Goal: Transaction & Acquisition: Obtain resource

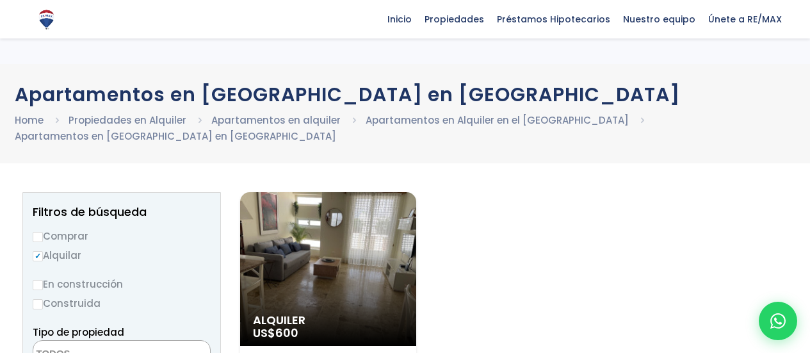
select select
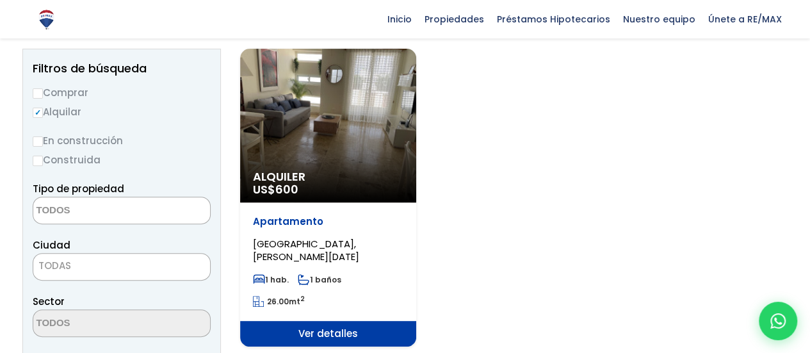
scroll to position [211, 0]
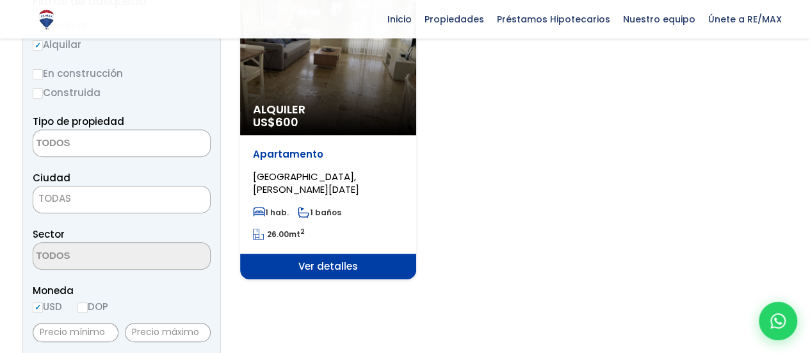
click at [336, 185] on span "CIUDAD NUEVA, SANTO DOMINGO DE GUZMÁN" at bounding box center [306, 183] width 106 height 26
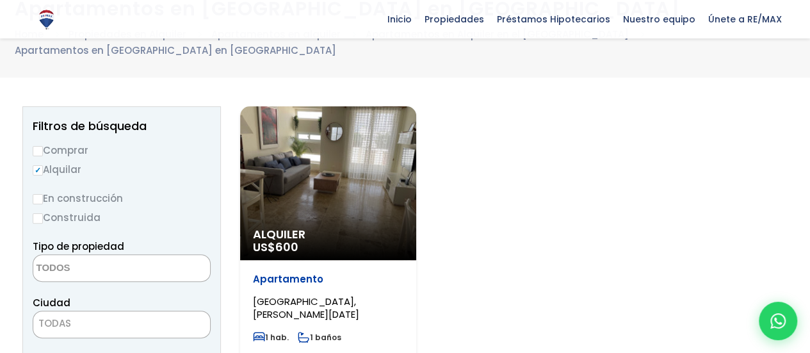
scroll to position [85, 0]
click at [311, 217] on div "Alquiler US$ 600" at bounding box center [328, 184] width 176 height 154
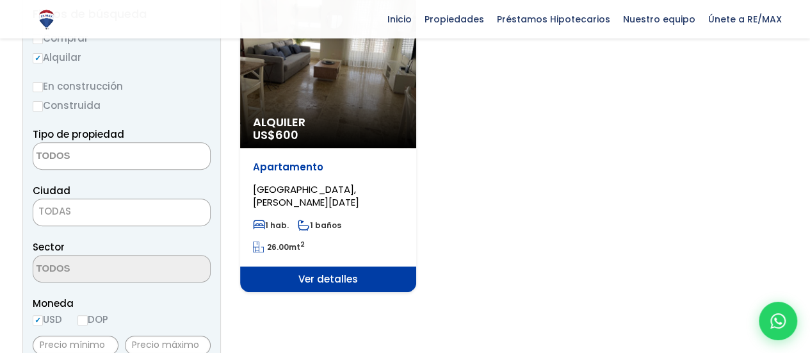
scroll to position [222, 0]
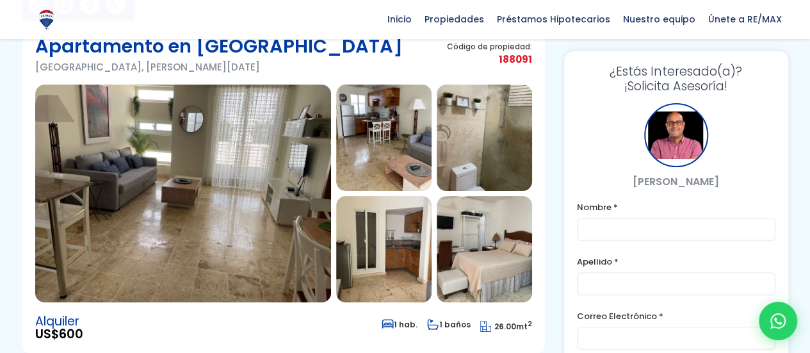
scroll to position [94, 0]
click at [379, 258] on img at bounding box center [383, 250] width 95 height 106
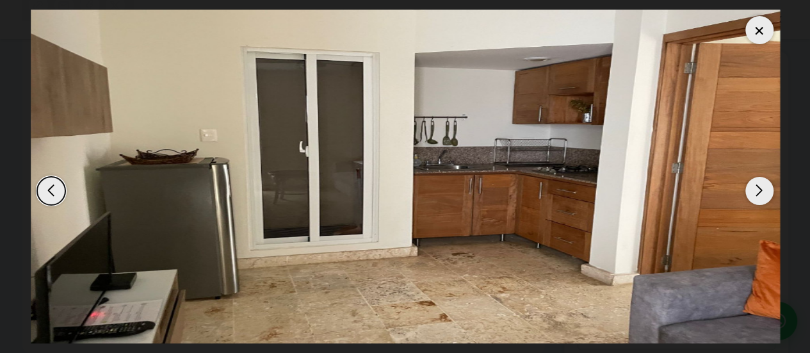
click at [762, 193] on div "Next slide" at bounding box center [760, 191] width 28 height 28
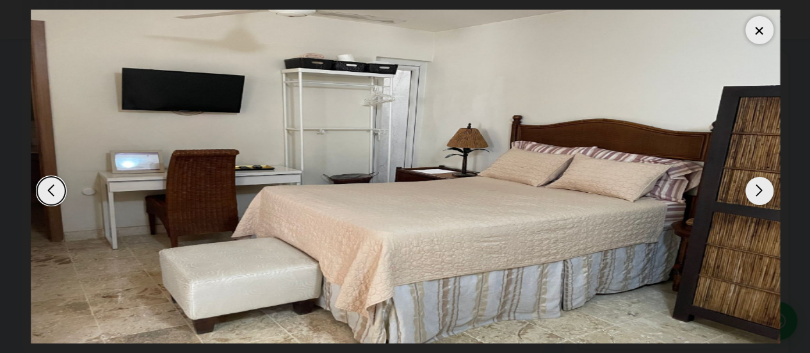
click at [762, 193] on div "Next slide" at bounding box center [760, 191] width 28 height 28
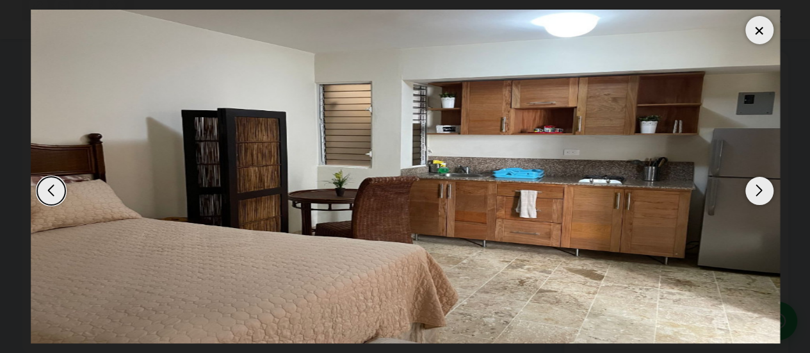
click at [762, 193] on div "Next slide" at bounding box center [760, 191] width 28 height 28
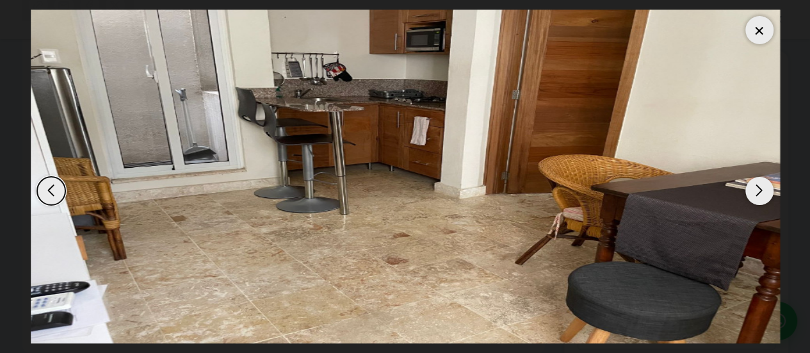
click at [762, 193] on div "Next slide" at bounding box center [760, 191] width 28 height 28
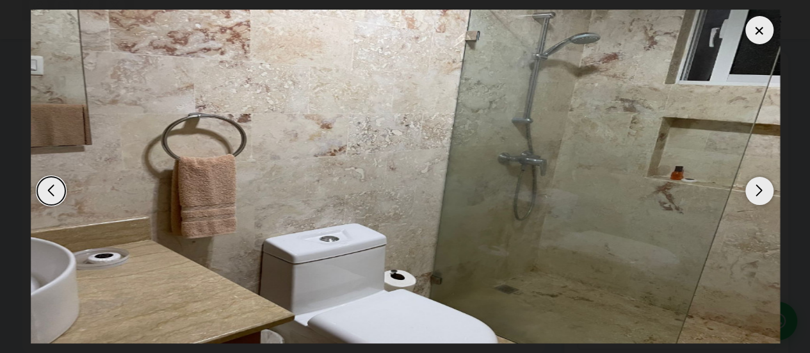
click at [759, 31] on div at bounding box center [760, 30] width 28 height 28
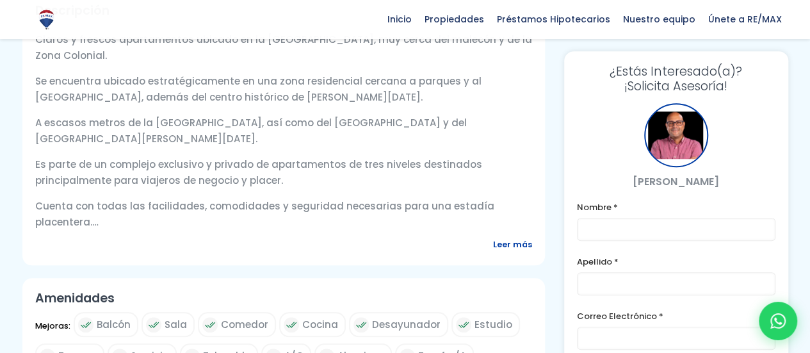
scroll to position [479, 0]
click at [509, 249] on span "Leer más" at bounding box center [512, 244] width 39 height 16
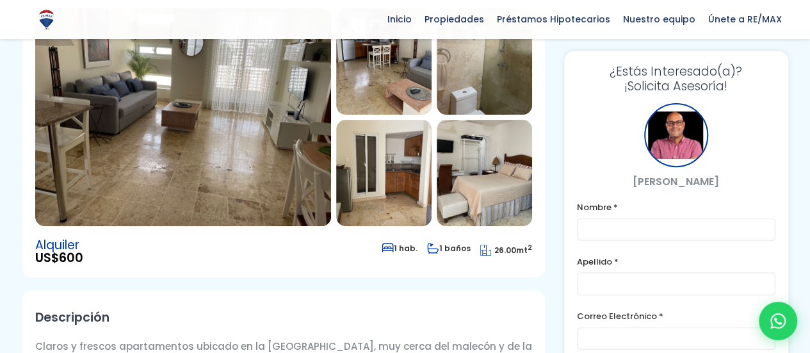
scroll to position [140, 0]
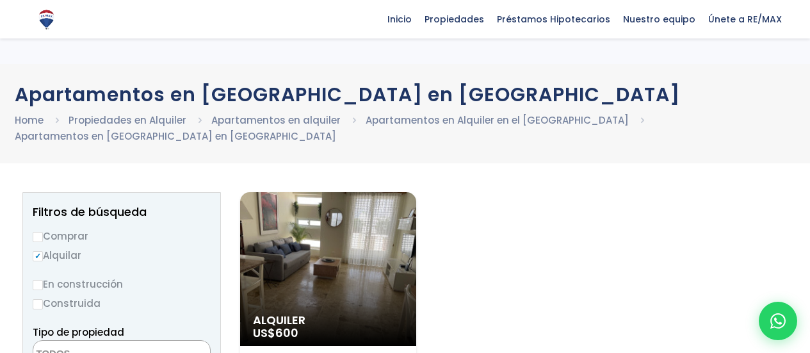
select select
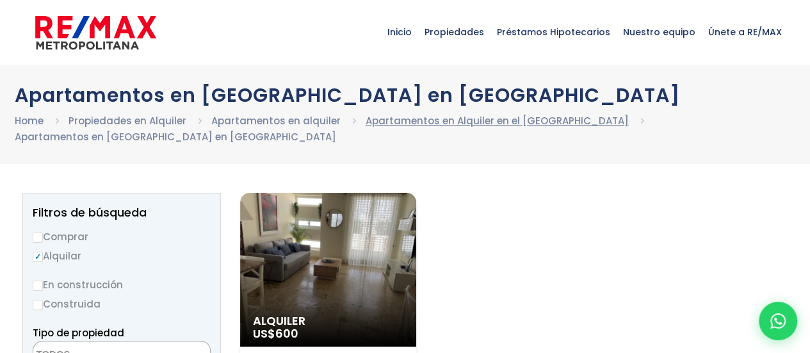
click at [441, 123] on link "Apartamentos en Alquiler en el [GEOGRAPHIC_DATA]" at bounding box center [497, 120] width 263 height 13
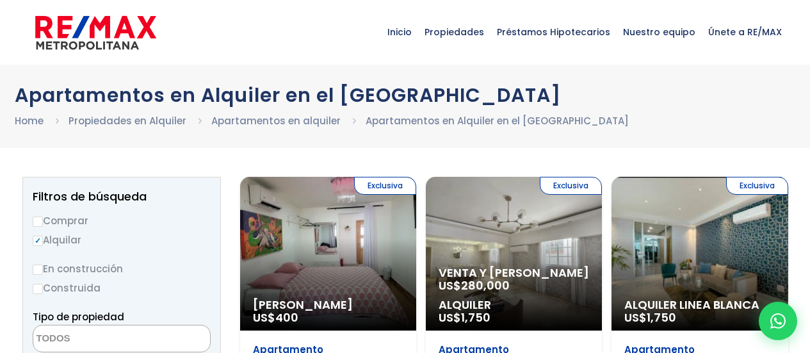
select select
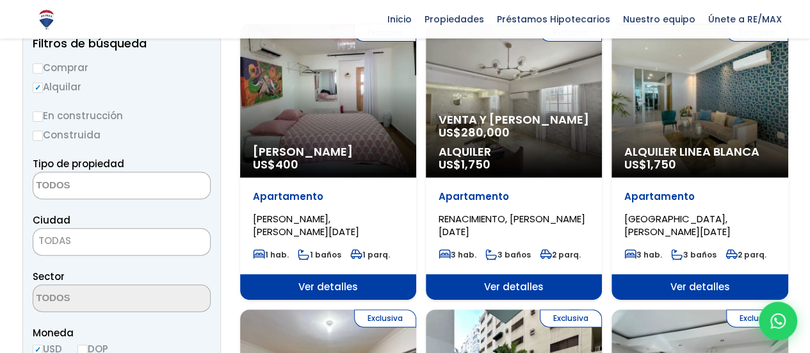
scroll to position [232, 0]
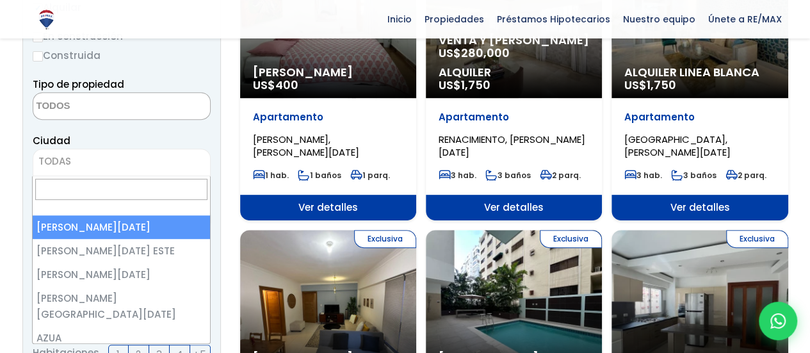
click at [126, 163] on span "TODAS" at bounding box center [121, 161] width 177 height 18
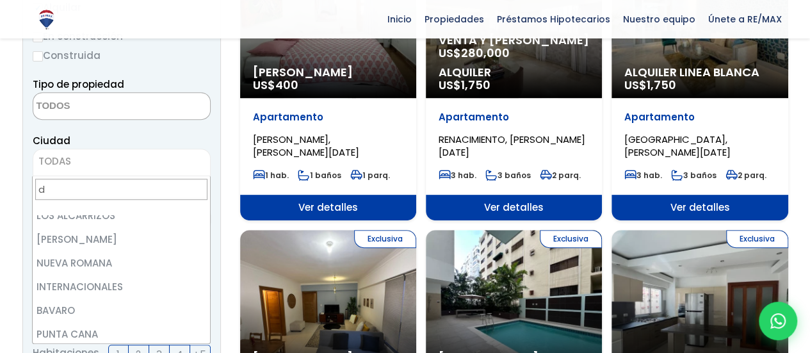
scroll to position [0, 0]
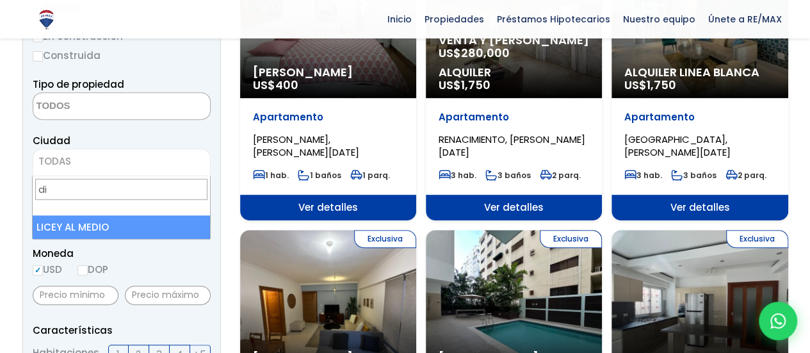
type input "d"
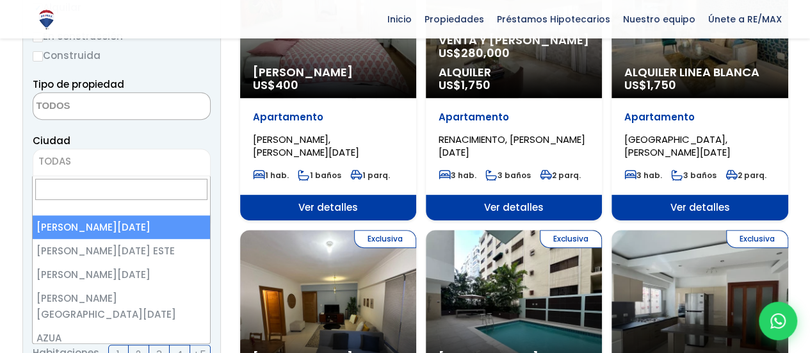
select select "1"
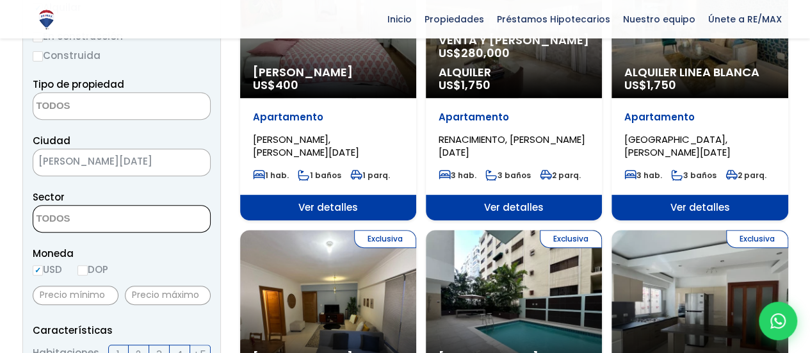
click at [154, 211] on span at bounding box center [122, 219] width 178 height 28
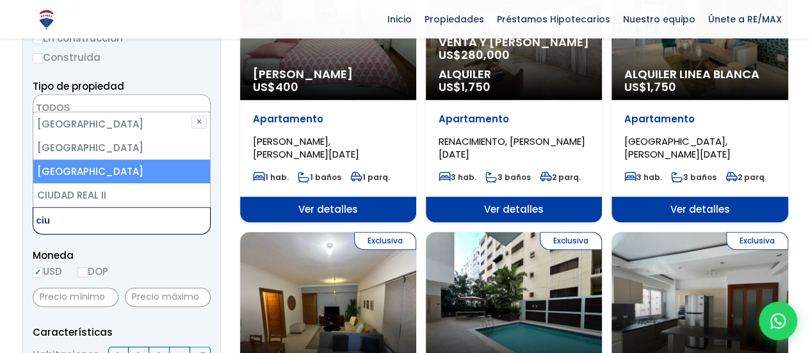
scroll to position [229, 0]
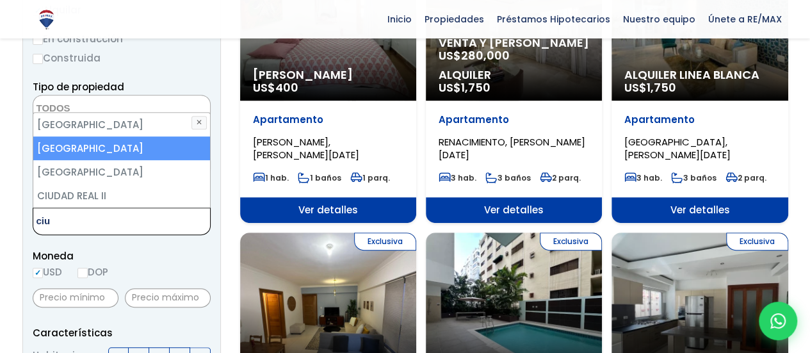
type textarea "ciu"
click at [112, 153] on li "[GEOGRAPHIC_DATA]" at bounding box center [121, 148] width 177 height 24
select select "211"
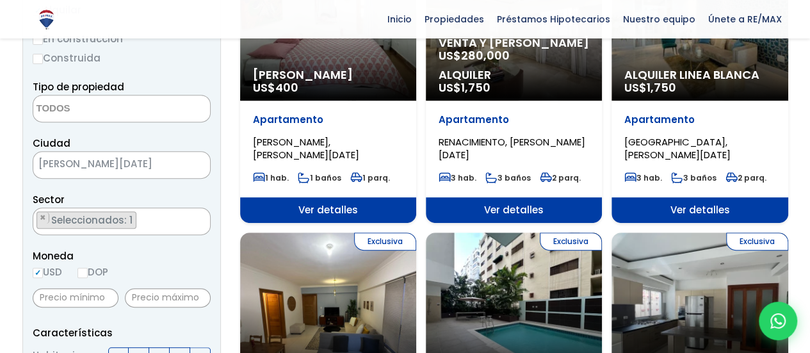
click at [174, 249] on span "Moneda" at bounding box center [122, 256] width 178 height 16
click at [170, 221] on ul "× Seleccionados: 1" at bounding box center [113, 222] width 161 height 28
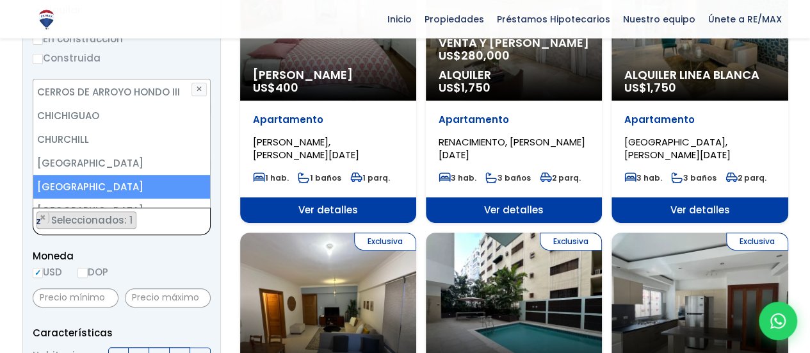
scroll to position [0, 0]
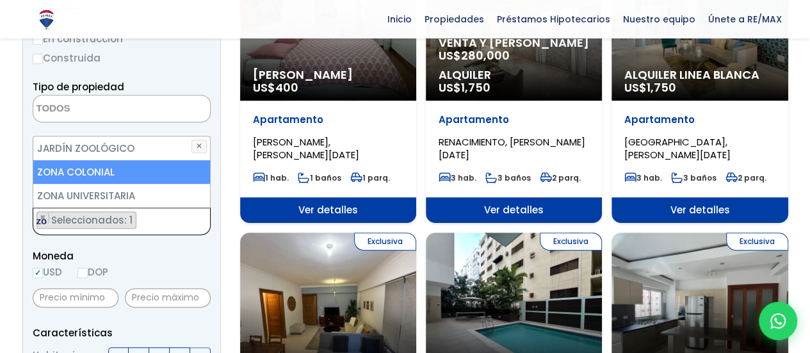
type textarea "zo"
click at [119, 176] on li "ZONA COLONIAL" at bounding box center [121, 172] width 177 height 24
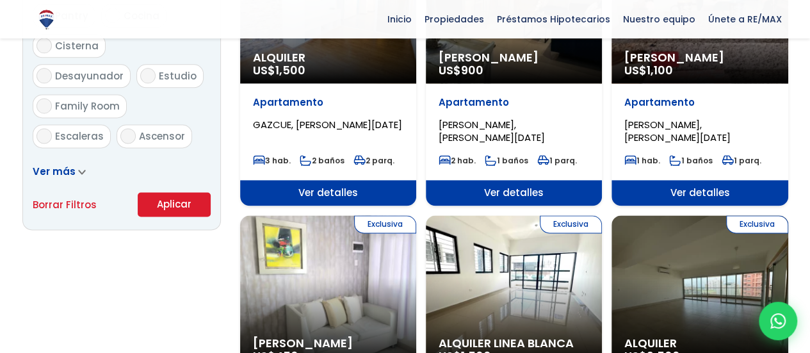
scroll to position [820, 0]
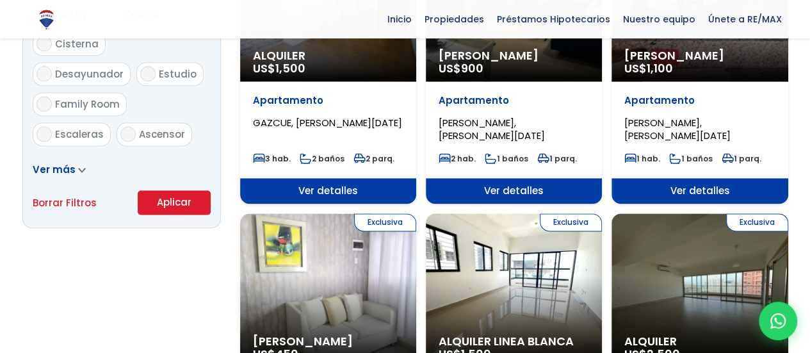
click at [197, 208] on button "Aplicar" at bounding box center [174, 202] width 73 height 24
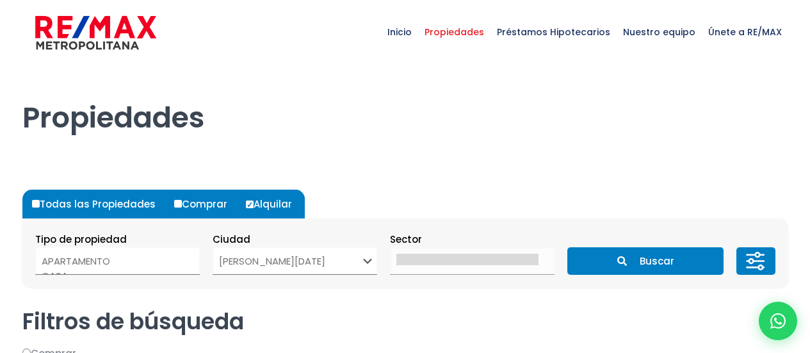
select select
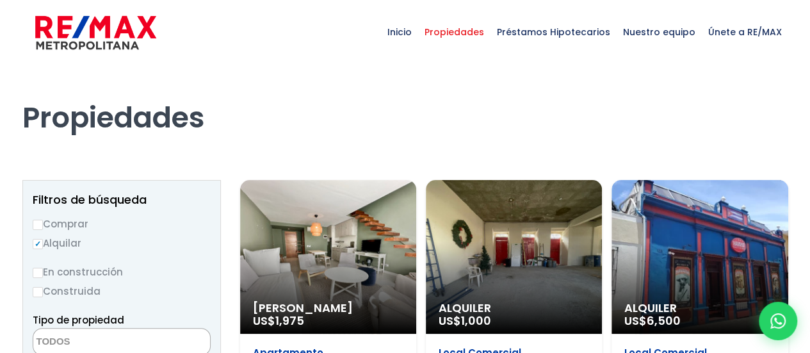
scroll to position [3747, 0]
select select "211"
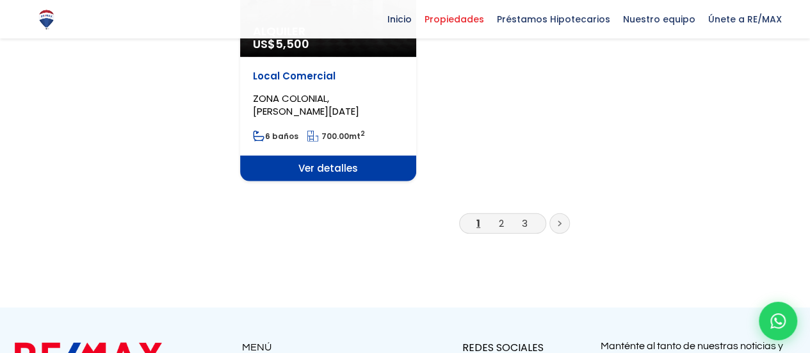
scroll to position [1795, 0]
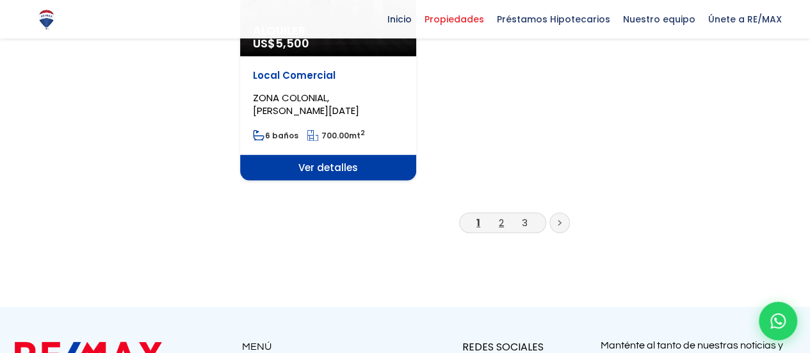
click at [500, 226] on link "2" at bounding box center [501, 222] width 5 height 13
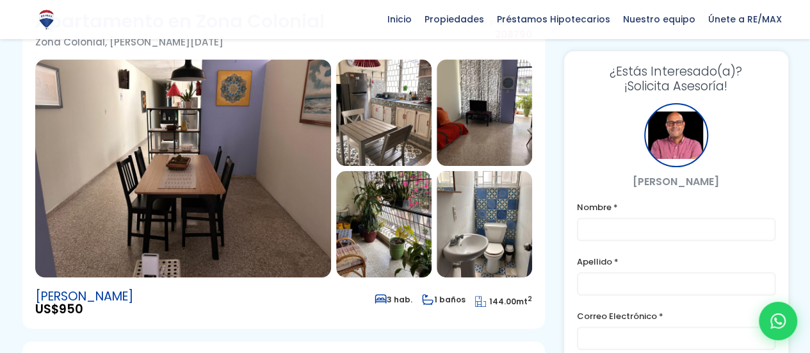
scroll to position [133, 0]
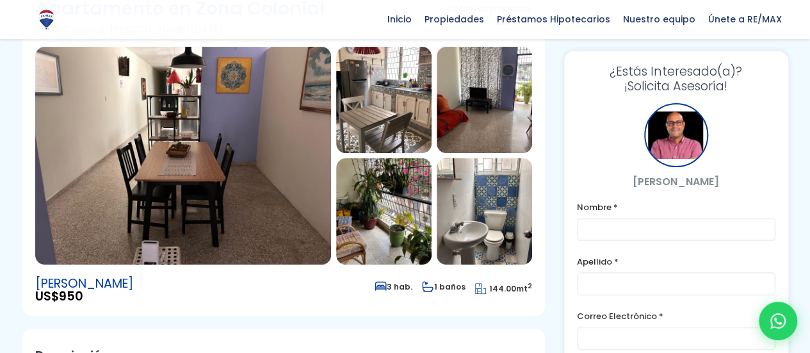
click at [384, 124] on img at bounding box center [383, 100] width 95 height 106
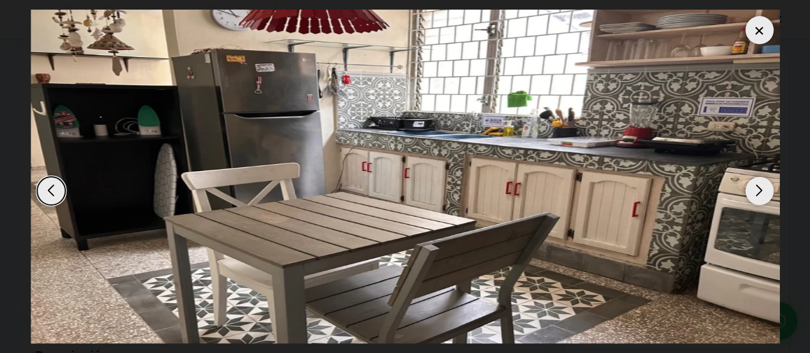
click at [750, 188] on div "Next slide" at bounding box center [760, 191] width 28 height 28
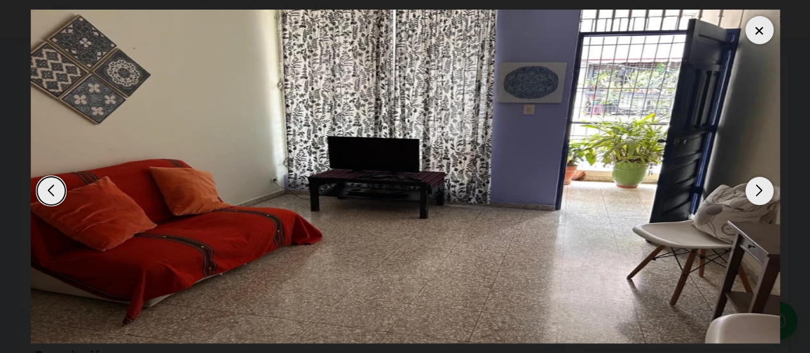
click at [750, 188] on div "Next slide" at bounding box center [760, 191] width 28 height 28
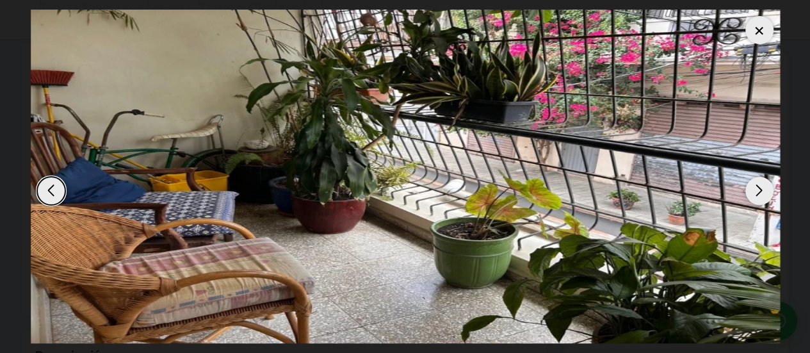
click at [750, 188] on div "Next slide" at bounding box center [760, 191] width 28 height 28
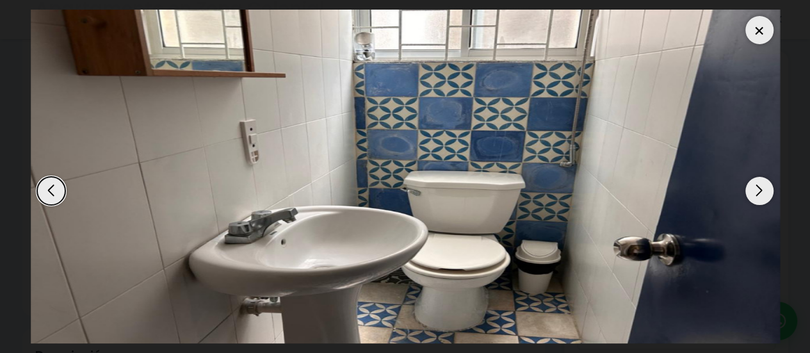
click at [750, 188] on div "Next slide" at bounding box center [760, 191] width 28 height 28
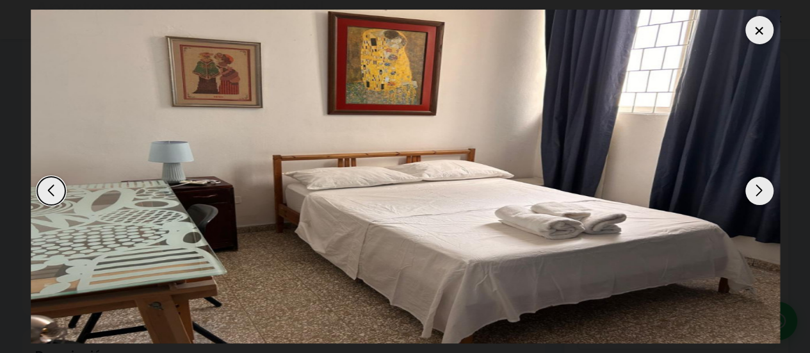
click at [750, 188] on div "Next slide" at bounding box center [760, 191] width 28 height 28
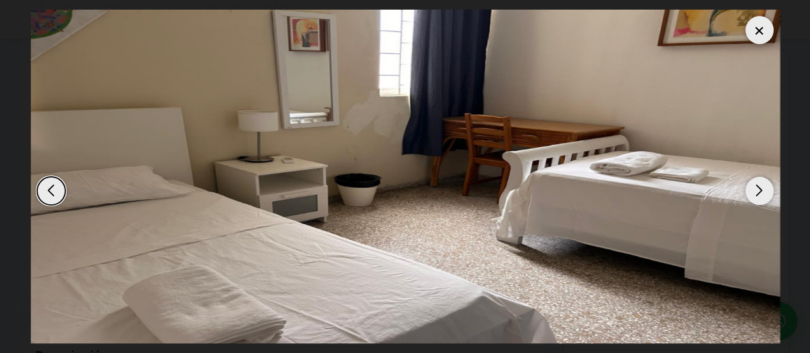
click at [750, 188] on div "Next slide" at bounding box center [760, 191] width 28 height 28
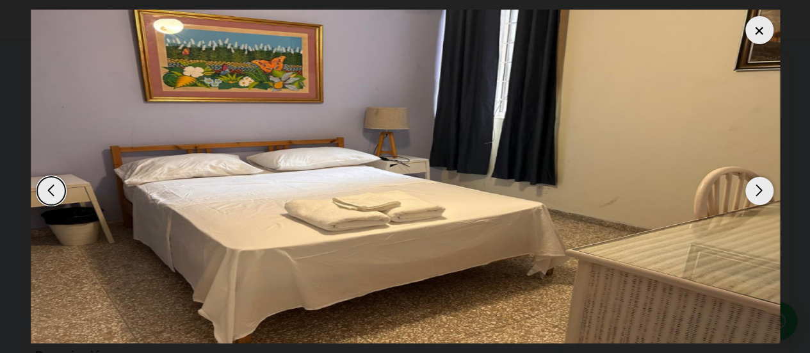
click at [750, 188] on div "Next slide" at bounding box center [760, 191] width 28 height 28
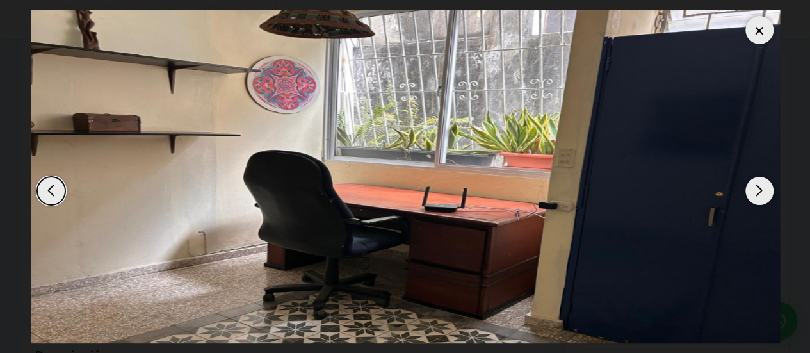
click at [750, 188] on div "Next slide" at bounding box center [760, 191] width 28 height 28
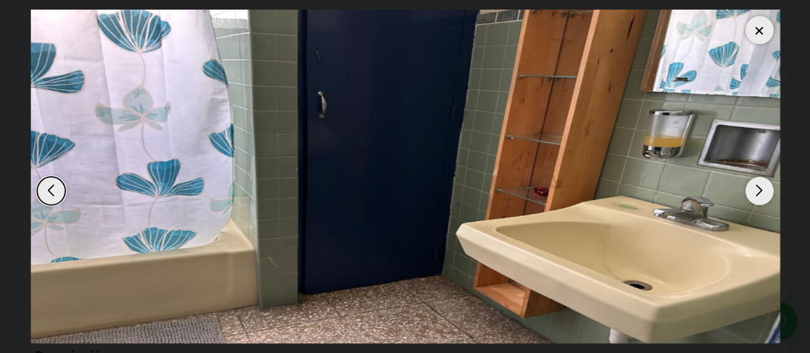
click at [750, 188] on div "Next slide" at bounding box center [760, 191] width 28 height 28
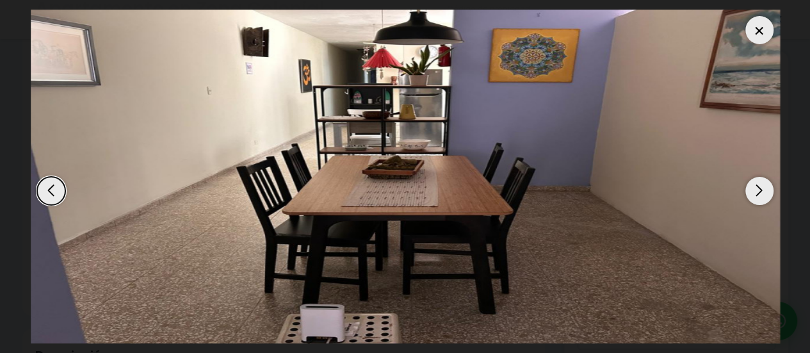
click at [750, 188] on div "Next slide" at bounding box center [760, 191] width 28 height 28
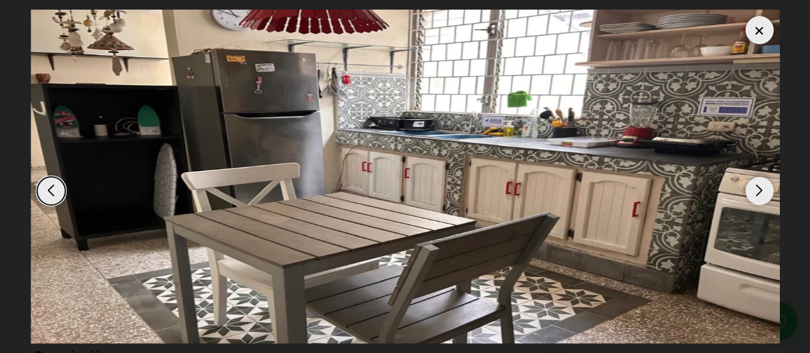
click at [753, 34] on div at bounding box center [760, 30] width 28 height 28
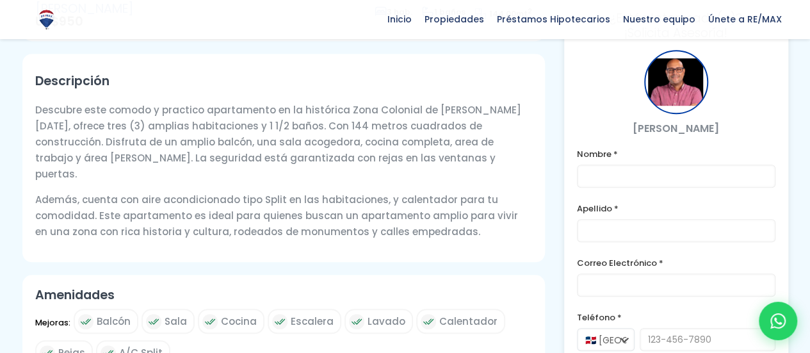
scroll to position [408, 0]
drag, startPoint x: 300, startPoint y: 126, endPoint x: 452, endPoint y: 152, distance: 154.0
click at [452, 152] on p "Descubre este comodo y practico apartamento en la histórica Zona Colonial de [P…" at bounding box center [283, 141] width 497 height 80
click at [331, 150] on p "Descubre este comodo y practico apartamento en la histórica Zona Colonial de [P…" at bounding box center [283, 141] width 497 height 80
drag, startPoint x: 209, startPoint y: 190, endPoint x: 332, endPoint y: 201, distance: 123.4
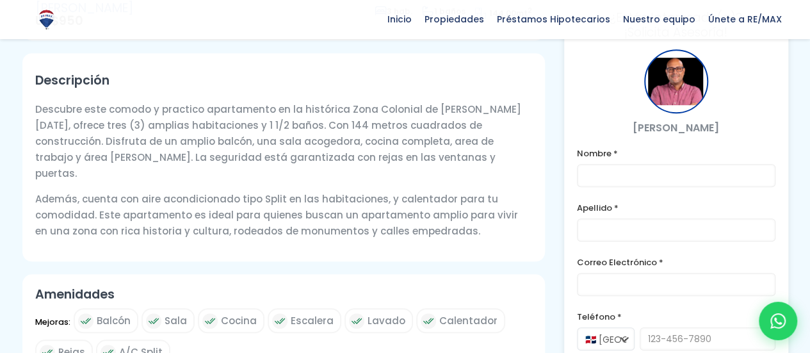
click at [332, 201] on p "Además, cuenta con aire acondicionado tipo Split en las habitaciones, y calenta…" at bounding box center [283, 215] width 497 height 48
click at [365, 222] on p "Además, cuenta con aire acondicionado tipo Split en las habitaciones, y calenta…" at bounding box center [283, 215] width 497 height 48
drag, startPoint x: 352, startPoint y: 201, endPoint x: 440, endPoint y: 216, distance: 88.5
click at [440, 216] on p "Además, cuenta con aire acondicionado tipo Split en las habitaciones, y calenta…" at bounding box center [283, 215] width 497 height 48
click at [492, 226] on div "Descripción Descubre este comodo y practico apartamento en la histórica Zona Co…" at bounding box center [283, 157] width 523 height 208
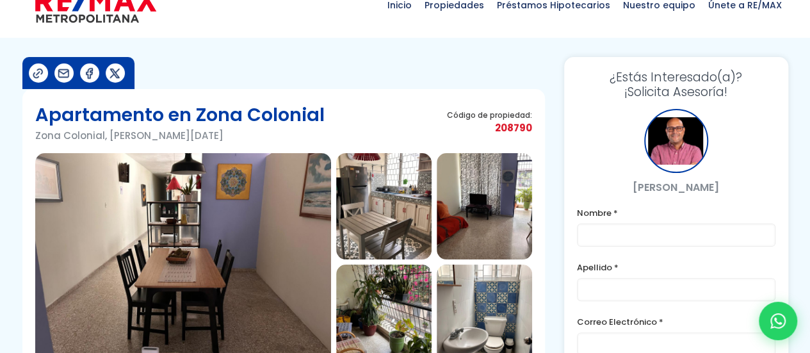
scroll to position [0, 0]
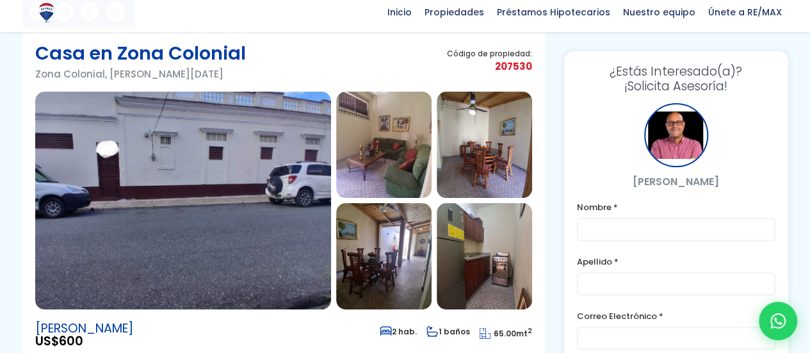
scroll to position [89, 0]
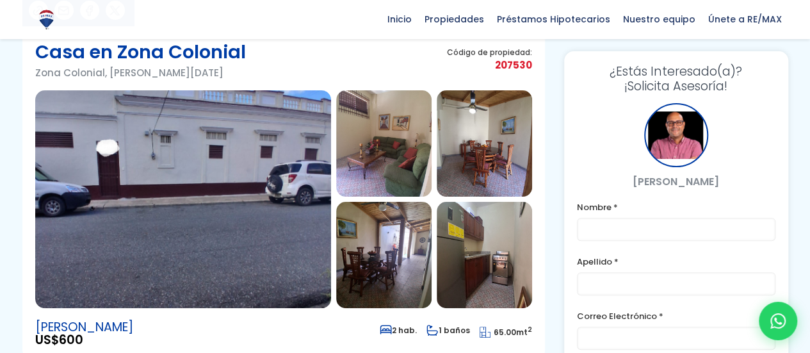
click at [395, 149] on img at bounding box center [383, 143] width 95 height 106
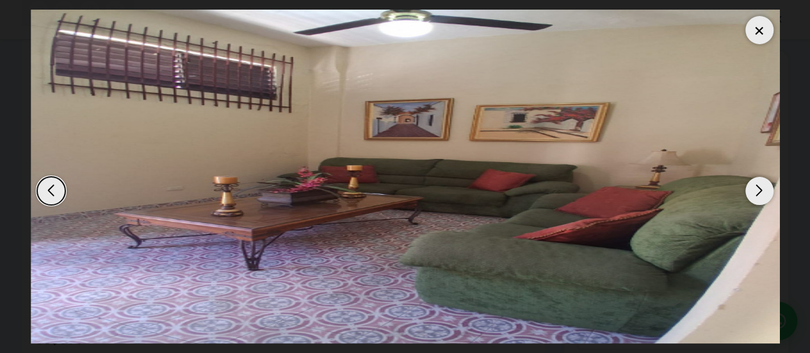
click at [753, 190] on div "Next slide" at bounding box center [760, 191] width 28 height 28
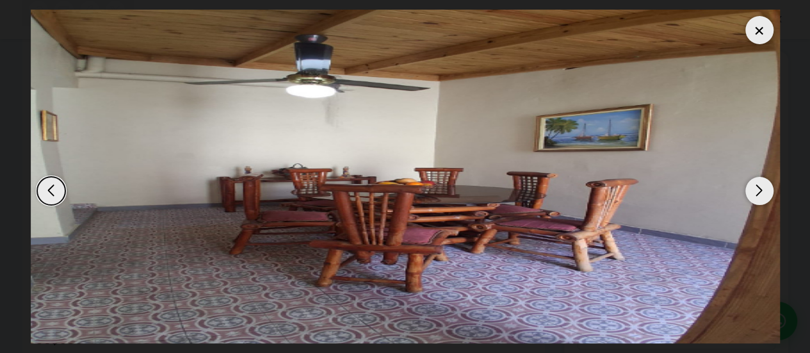
click at [753, 190] on div "Next slide" at bounding box center [760, 191] width 28 height 28
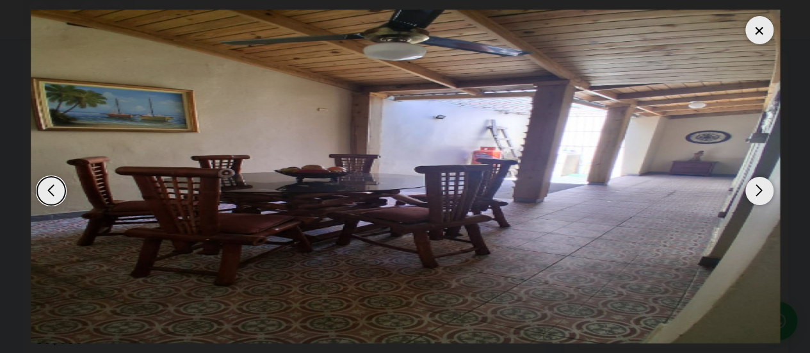
click at [753, 190] on div "Next slide" at bounding box center [760, 191] width 28 height 28
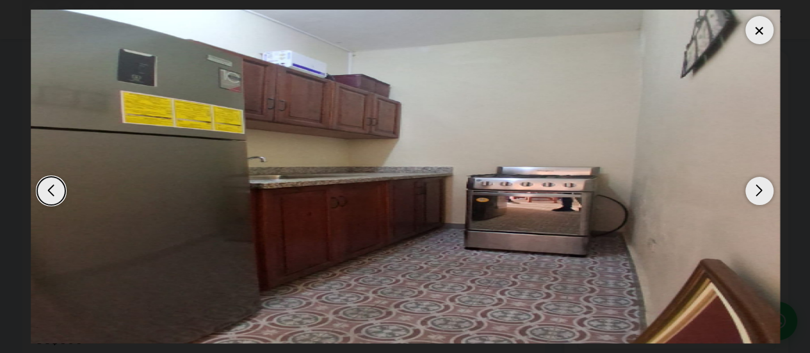
click at [753, 190] on div "Next slide" at bounding box center [760, 191] width 28 height 28
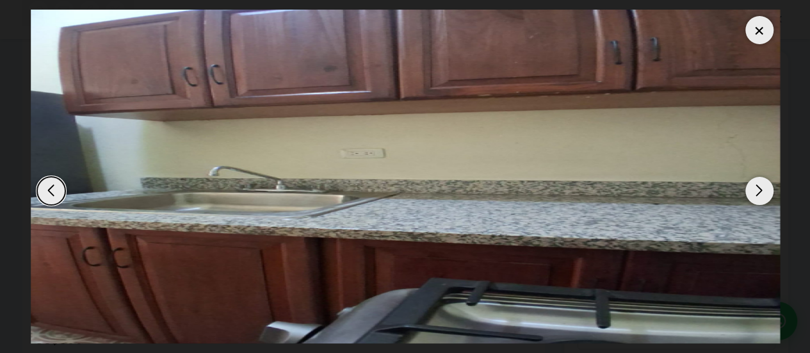
click at [753, 190] on div "Next slide" at bounding box center [760, 191] width 28 height 28
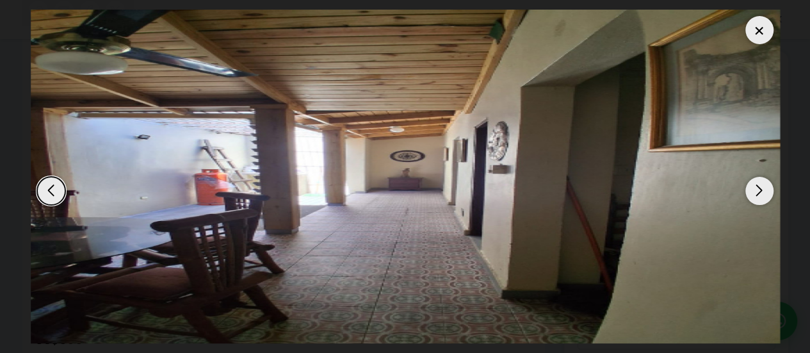
click at [753, 190] on div "Next slide" at bounding box center [760, 191] width 28 height 28
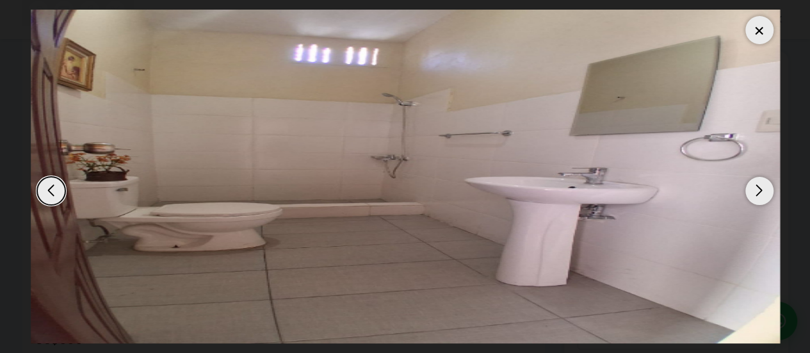
click at [753, 190] on div "Next slide" at bounding box center [760, 191] width 28 height 28
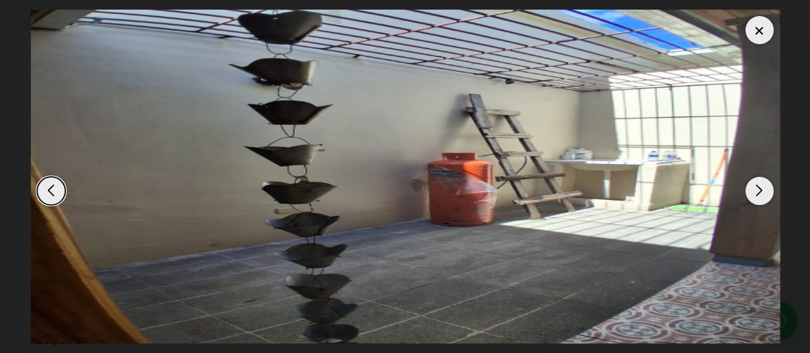
click at [759, 186] on div "Next slide" at bounding box center [760, 191] width 28 height 28
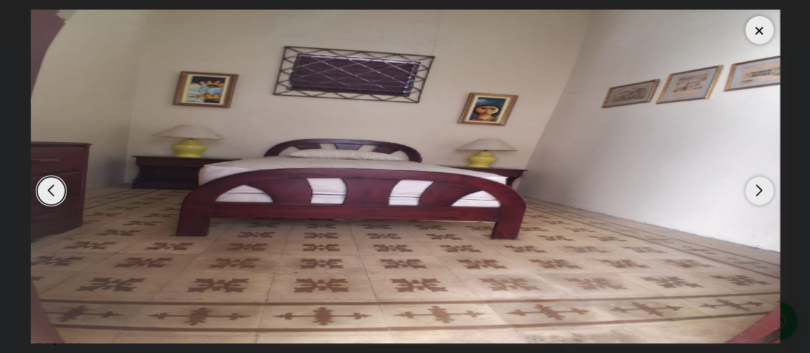
click at [759, 186] on div "Next slide" at bounding box center [760, 191] width 28 height 28
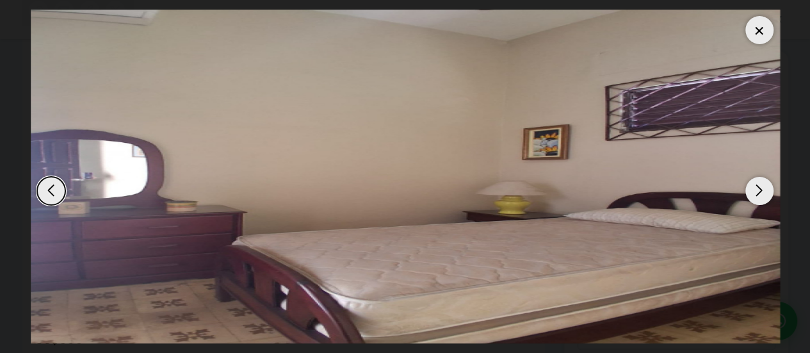
click at [759, 186] on div "Next slide" at bounding box center [760, 191] width 28 height 28
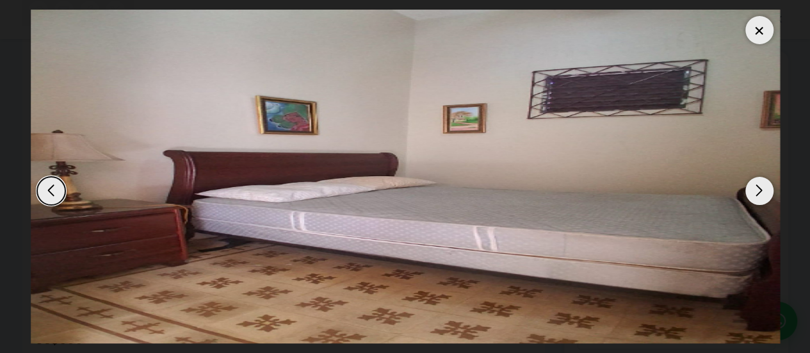
click at [759, 186] on div "Next slide" at bounding box center [760, 191] width 28 height 28
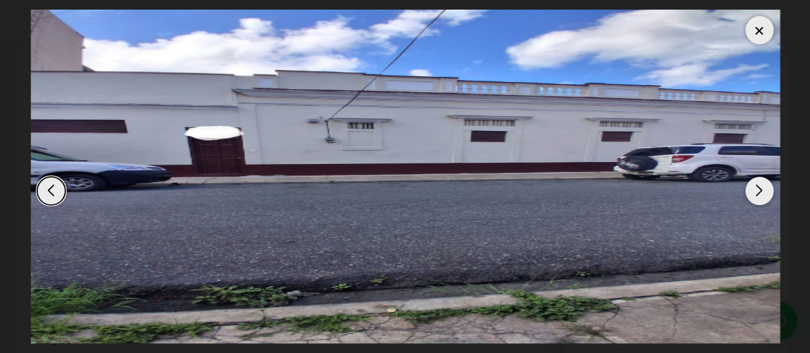
click at [752, 36] on div at bounding box center [760, 30] width 28 height 28
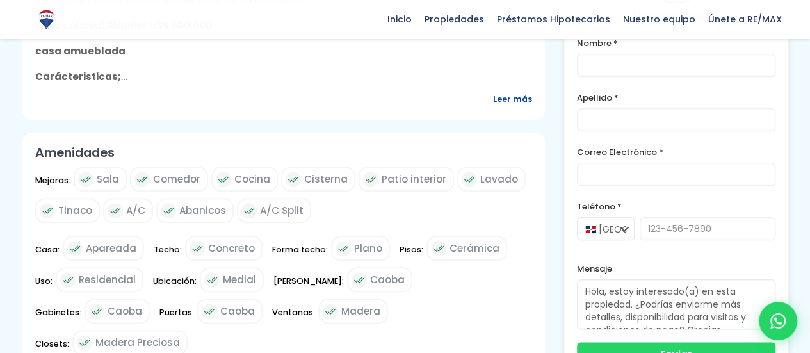
scroll to position [614, 0]
click at [500, 97] on span "Leer más" at bounding box center [512, 98] width 39 height 16
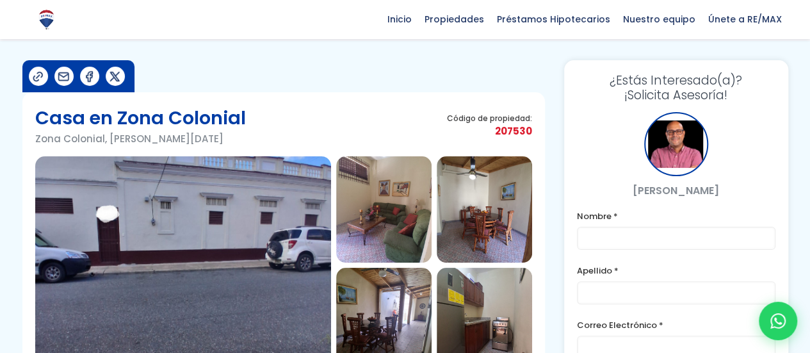
scroll to position [0, 0]
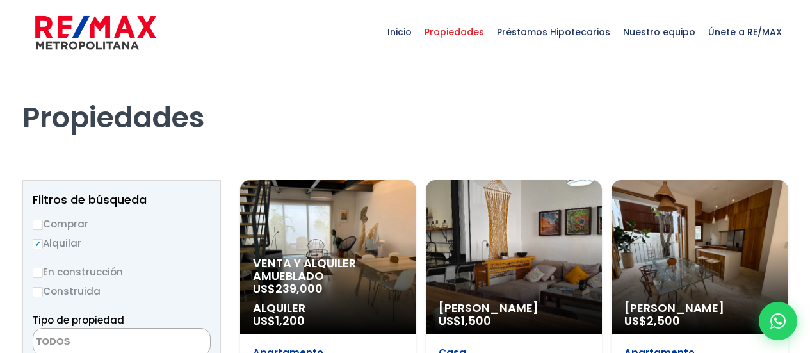
select select
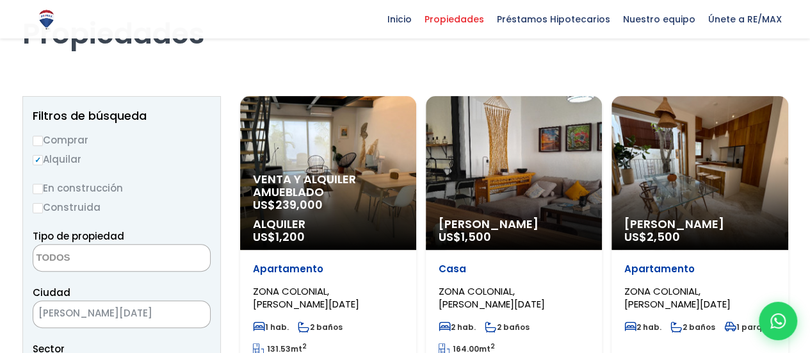
scroll to position [88, 0]
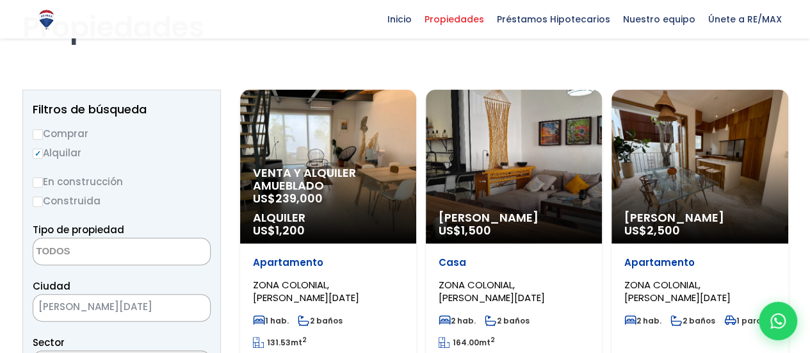
select select "211"
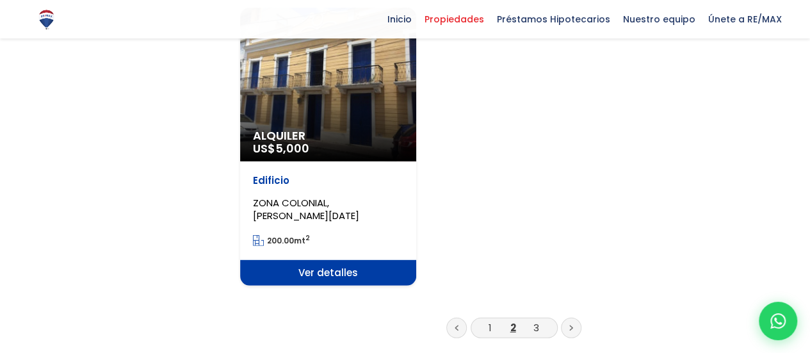
scroll to position [1754, 0]
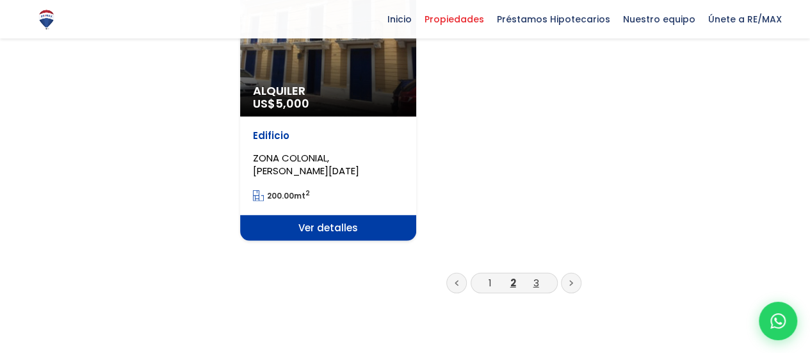
click at [534, 286] on link "3" at bounding box center [537, 282] width 6 height 13
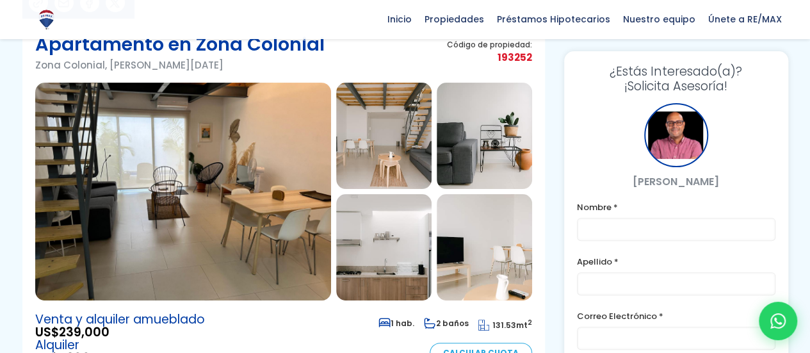
scroll to position [97, 0]
click at [282, 208] on img at bounding box center [183, 191] width 296 height 218
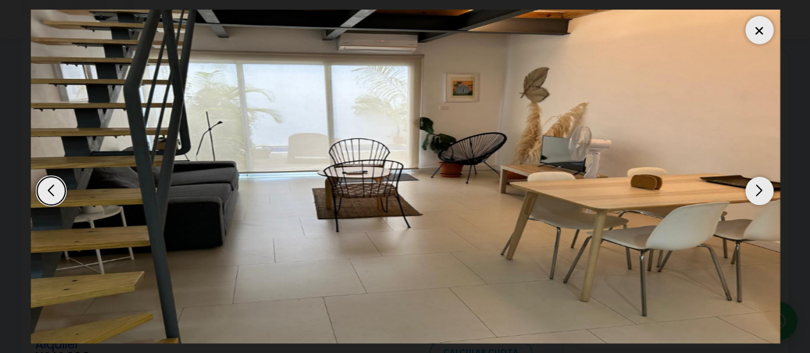
click at [757, 192] on div "Next slide" at bounding box center [760, 191] width 28 height 28
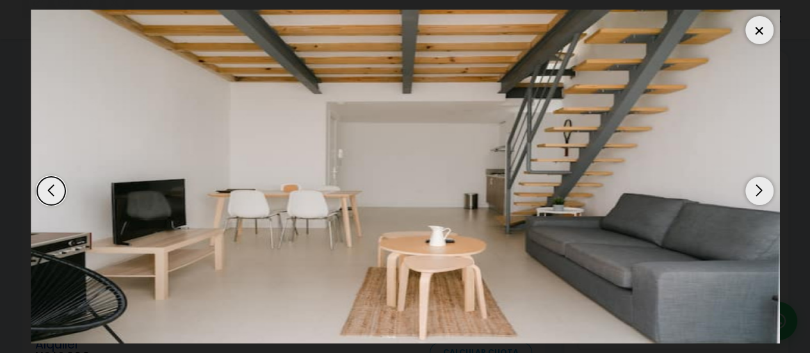
click at [757, 192] on div "Next slide" at bounding box center [760, 191] width 28 height 28
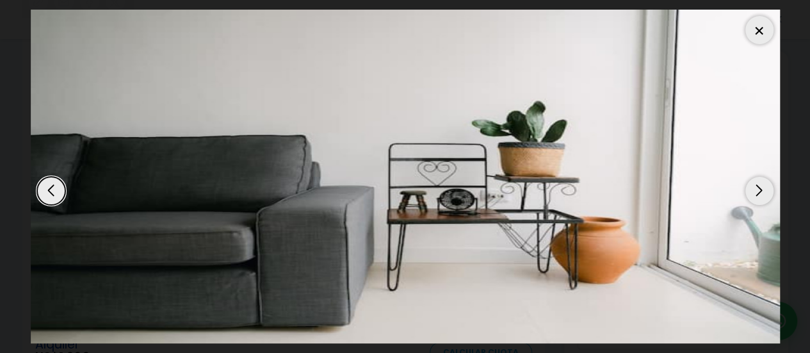
click at [757, 192] on div "Next slide" at bounding box center [760, 191] width 28 height 28
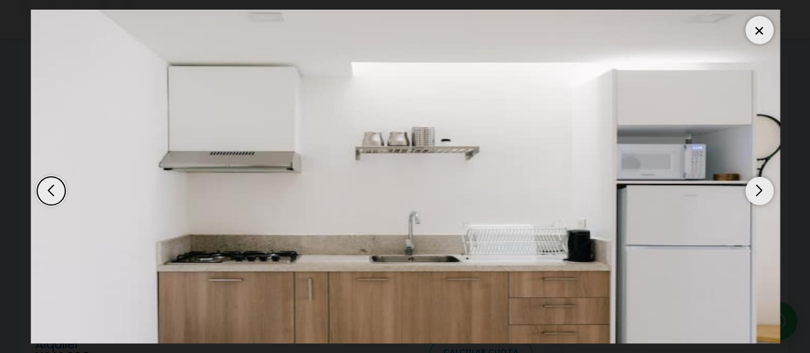
click at [757, 192] on div "Next slide" at bounding box center [760, 191] width 28 height 28
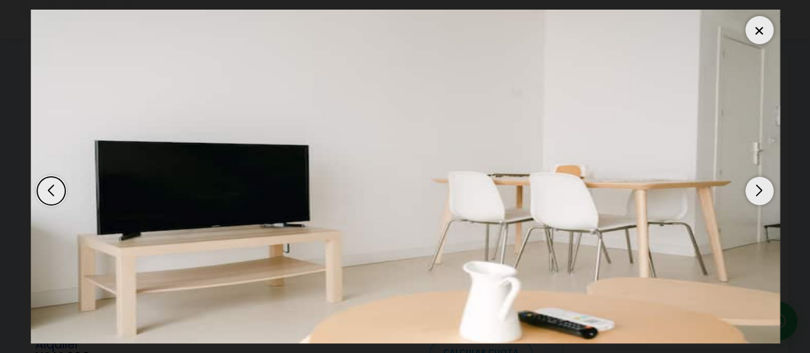
click at [757, 192] on div "Next slide" at bounding box center [760, 191] width 28 height 28
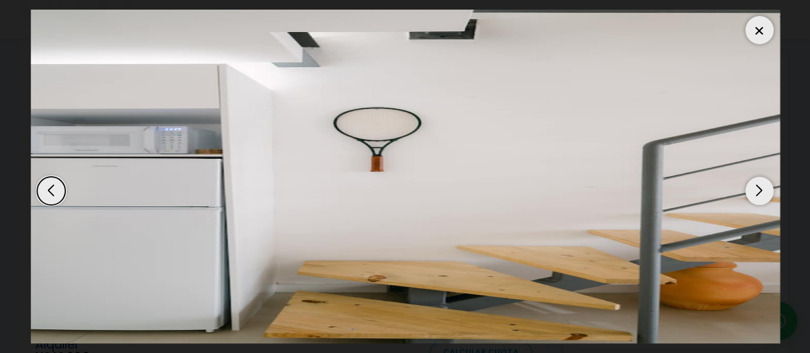
click at [757, 192] on div "Next slide" at bounding box center [760, 191] width 28 height 28
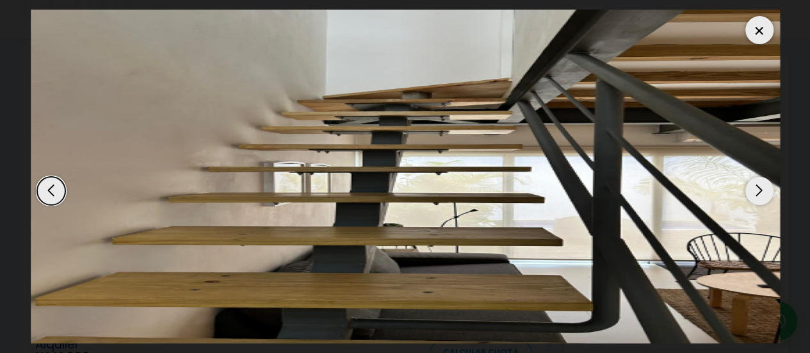
click at [757, 192] on div "Next slide" at bounding box center [760, 191] width 28 height 28
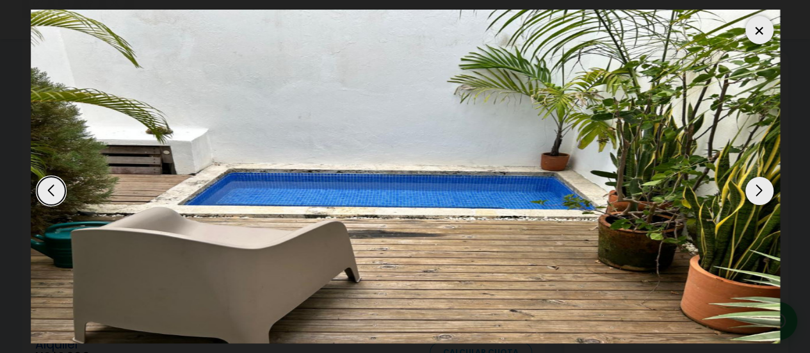
click at [757, 192] on div "Next slide" at bounding box center [760, 191] width 28 height 28
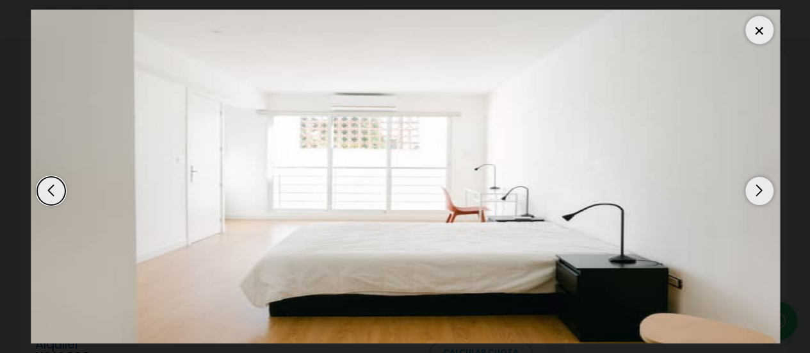
click at [757, 192] on div "Next slide" at bounding box center [760, 191] width 28 height 28
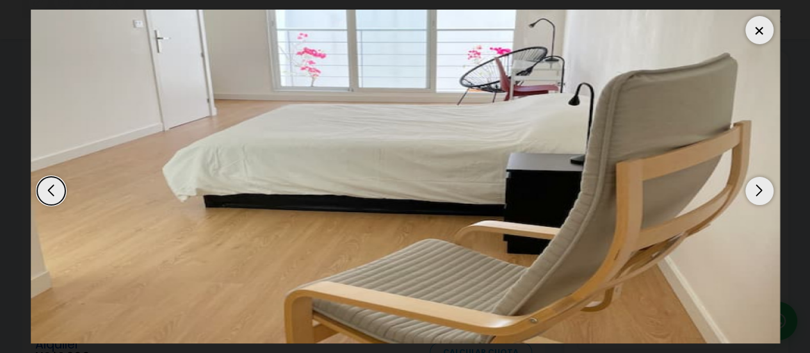
click at [757, 192] on div "Next slide" at bounding box center [760, 191] width 28 height 28
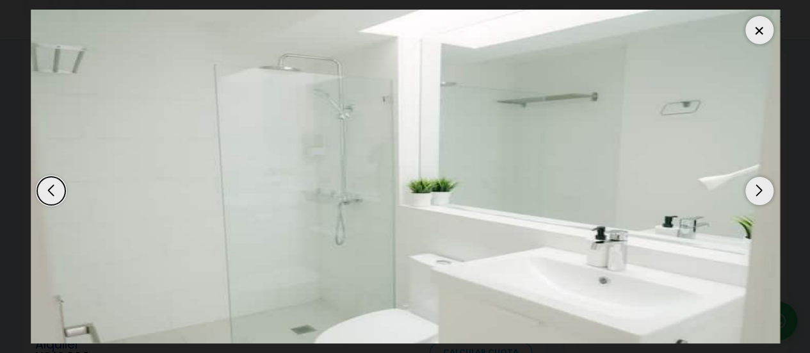
click at [757, 192] on div "Next slide" at bounding box center [760, 191] width 28 height 28
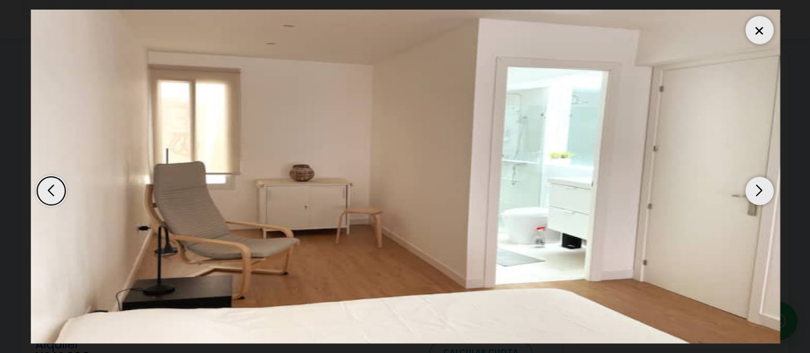
click at [757, 192] on div "Next slide" at bounding box center [760, 191] width 28 height 28
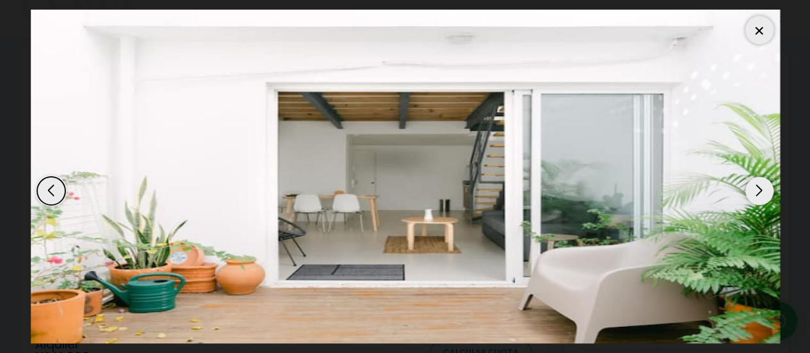
click at [757, 192] on div "Next slide" at bounding box center [760, 191] width 28 height 28
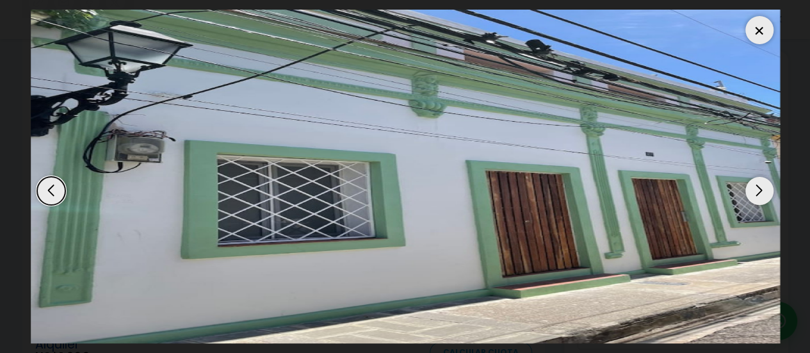
click at [757, 192] on div "Next slide" at bounding box center [760, 191] width 28 height 28
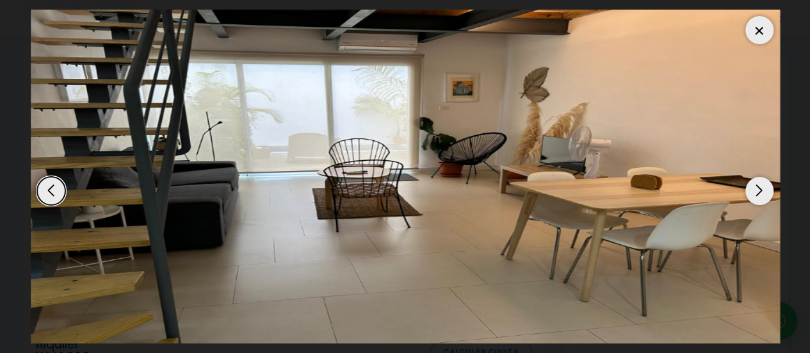
click at [757, 192] on div "Next slide" at bounding box center [760, 191] width 28 height 28
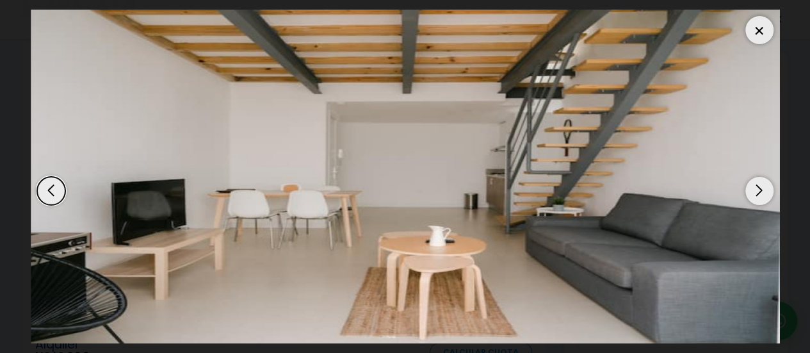
click at [755, 38] on div at bounding box center [760, 30] width 28 height 28
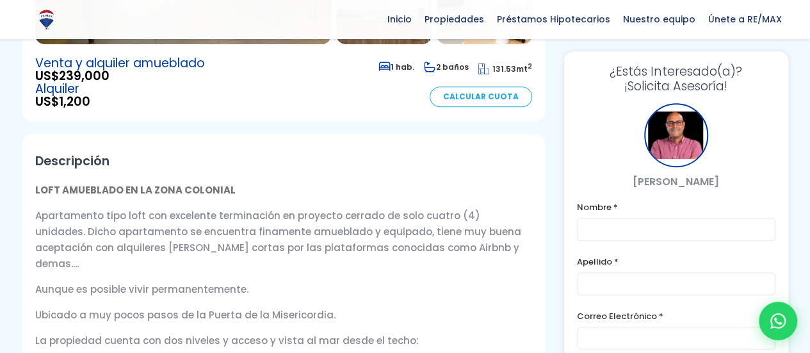
scroll to position [369, 0]
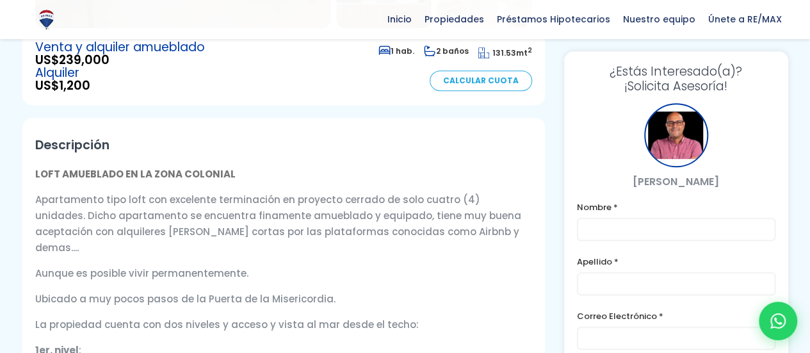
click at [354, 211] on p "Apartamento tipo loft con excelente terminación en proyecto cerrado de solo cua…" at bounding box center [283, 224] width 497 height 64
drag, startPoint x: 354, startPoint y: 211, endPoint x: 398, endPoint y: 226, distance: 46.6
click at [398, 226] on p "Apartamento tipo loft con excelente terminación en proyecto cerrado de solo cua…" at bounding box center [283, 224] width 497 height 64
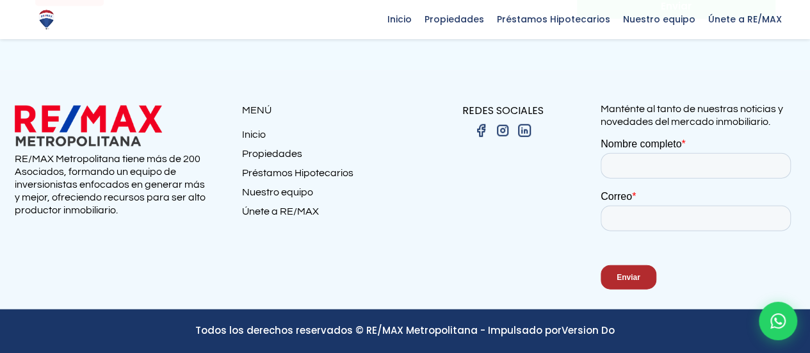
scroll to position [1399, 0]
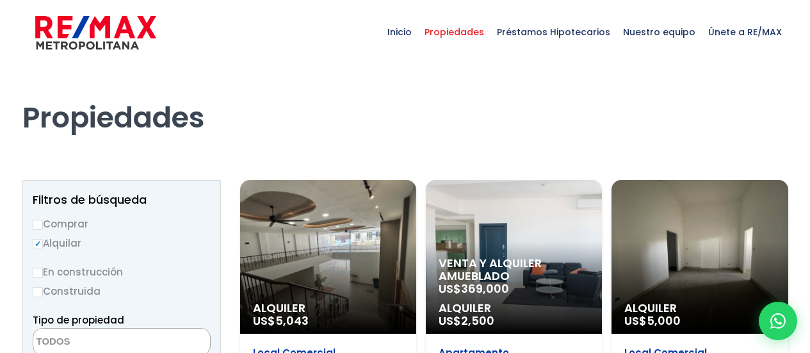
select select
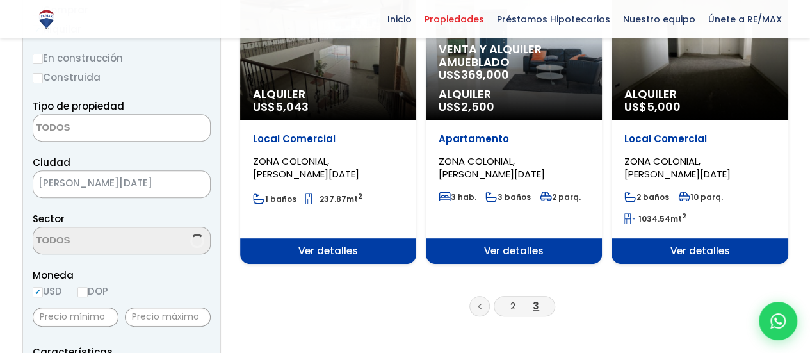
select select "211"
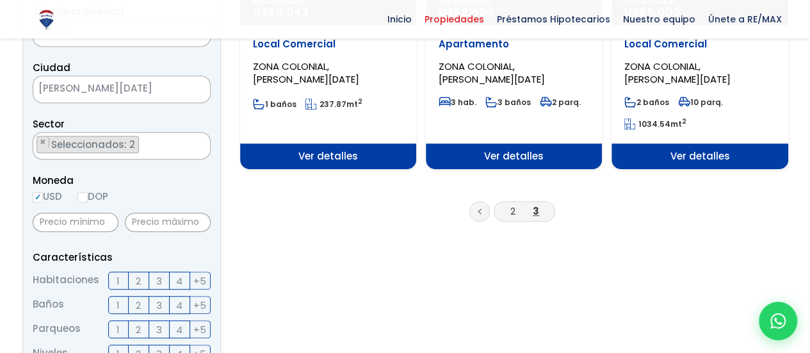
scroll to position [309, 0]
